Goal: Find specific page/section: Go to known website

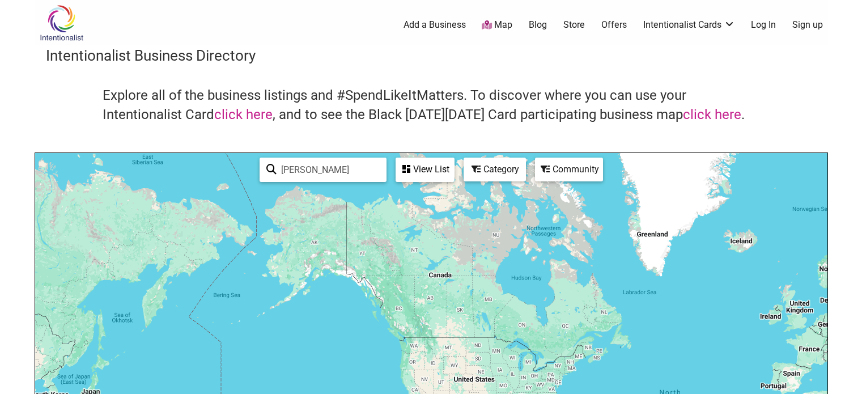
click at [299, 171] on input "[PERSON_NAME]" at bounding box center [328, 170] width 103 height 22
paste input "Jaipur Avenue Chai"
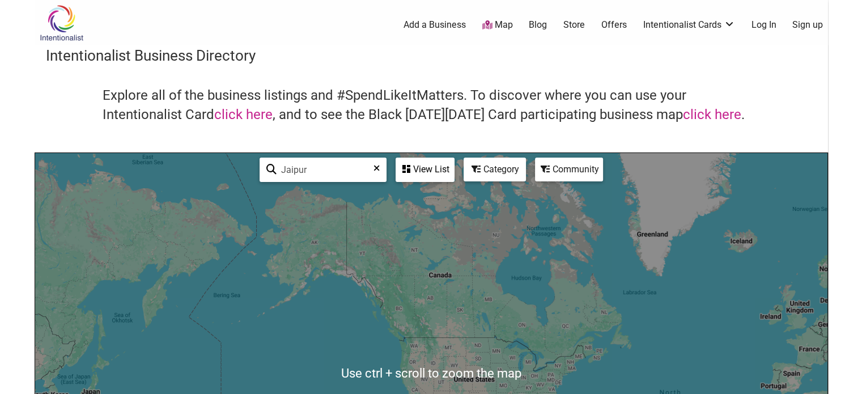
click at [424, 172] on div "View List" at bounding box center [425, 170] width 57 height 22
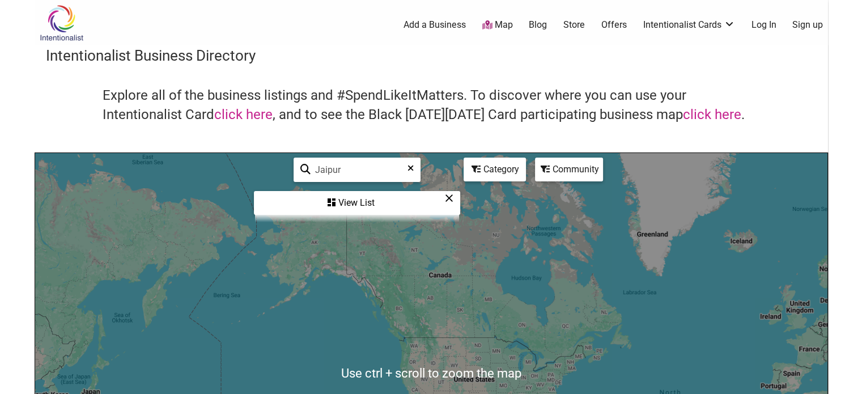
click at [343, 161] on input "Jaipur" at bounding box center [362, 170] width 103 height 22
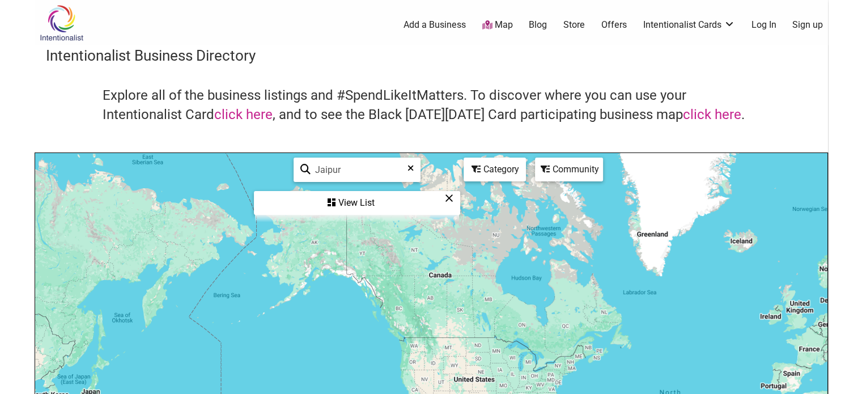
paste input "K’ul"
type input "K"
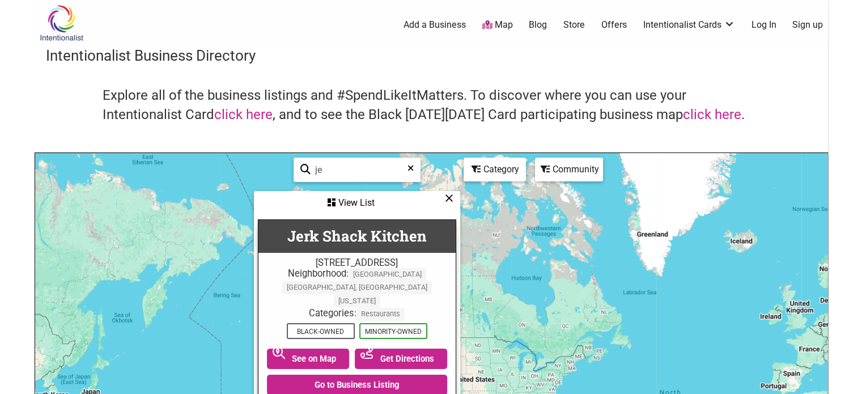
type input "j"
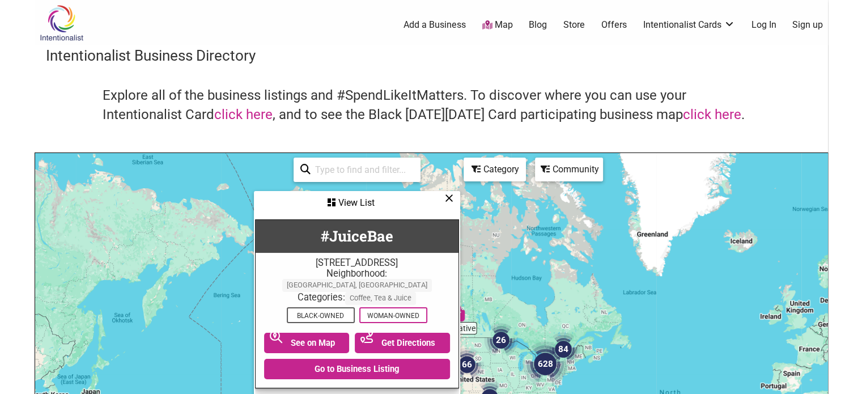
paste input "K’ul"
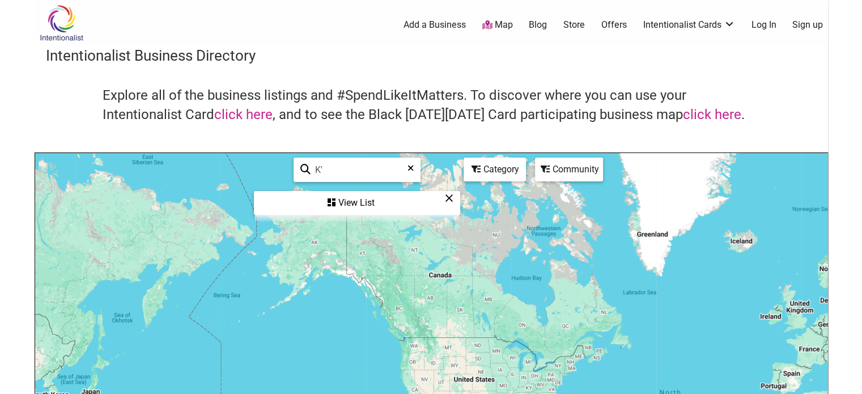
type input "K'"
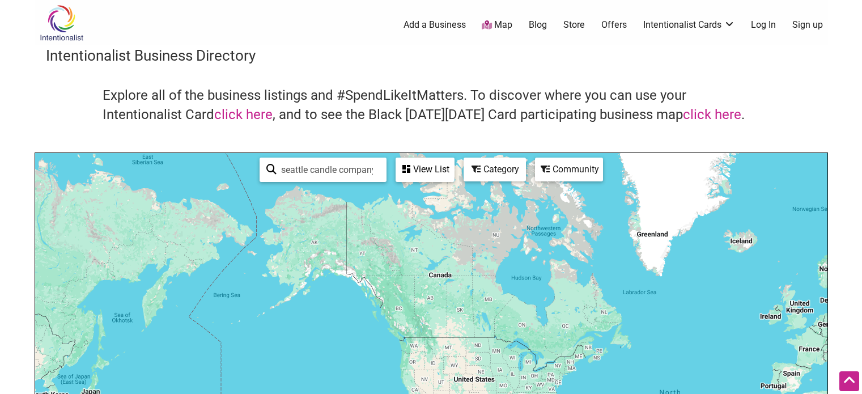
click at [303, 159] on input "seattle candle company" at bounding box center [328, 170] width 103 height 22
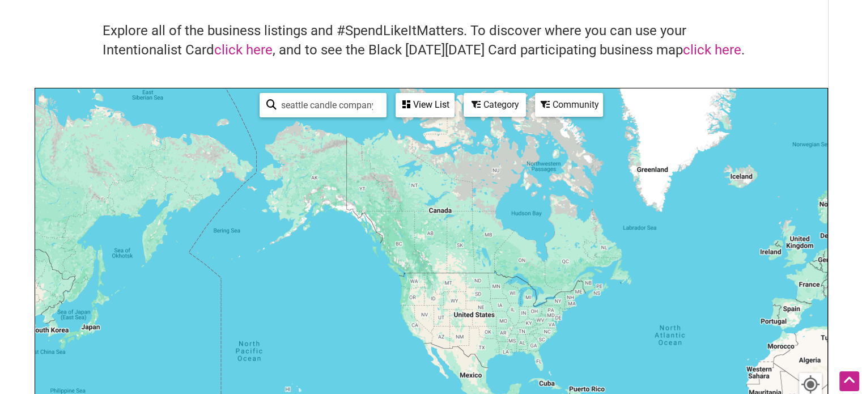
click at [303, 109] on input "seattle candle company" at bounding box center [328, 105] width 103 height 22
type input "f"
type input "karachi"
click at [408, 267] on img "Karachi Cowboys" at bounding box center [407, 271] width 26 height 26
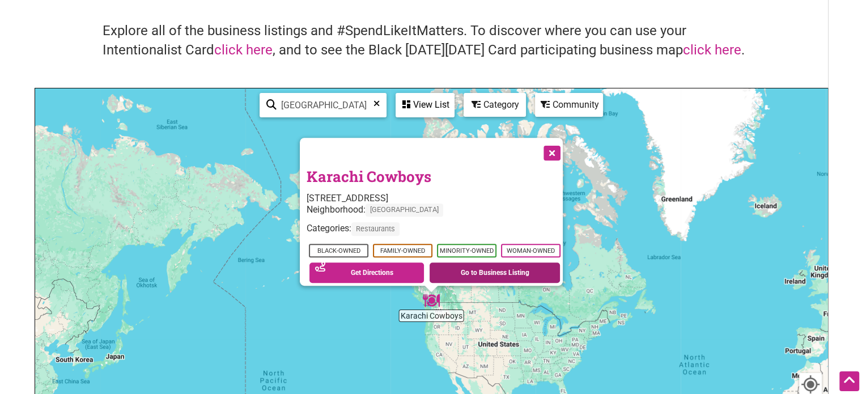
click at [472, 268] on link "Go to Business Listing" at bounding box center [495, 272] width 130 height 20
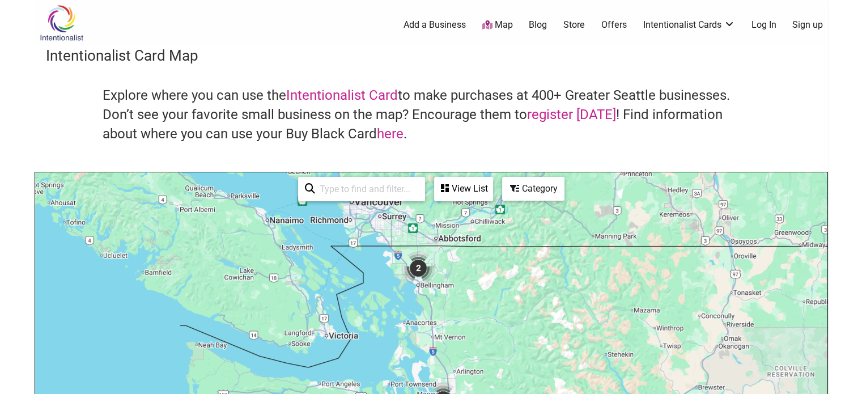
click at [356, 193] on input "search" at bounding box center [366, 189] width 103 height 22
drag, startPoint x: 345, startPoint y: 189, endPoint x: 304, endPoint y: 188, distance: 40.8
click at [305, 188] on div "forte See All" at bounding box center [361, 189] width 113 height 22
type input "fresco"
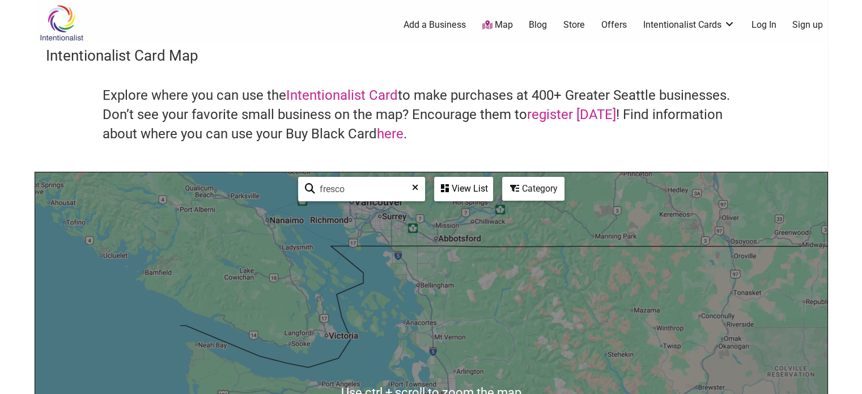
scroll to position [130, 0]
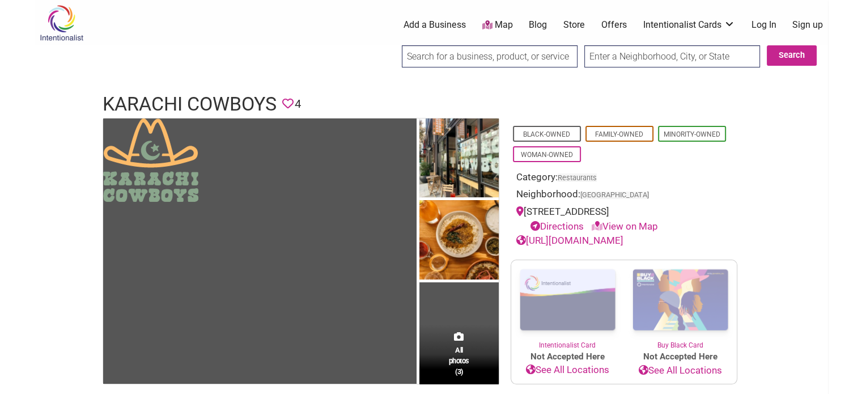
click at [556, 238] on link "https://www.karachicowboys.com/" at bounding box center [569, 240] width 107 height 11
